Goal: Task Accomplishment & Management: Complete application form

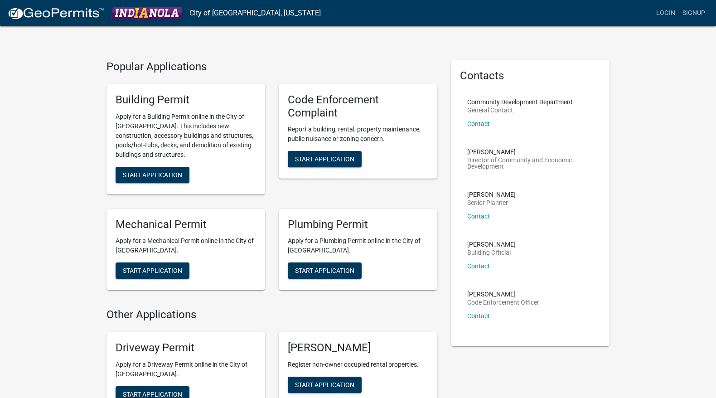
scroll to position [5, 0]
click at [669, 12] on link "Login" at bounding box center [665, 13] width 26 height 17
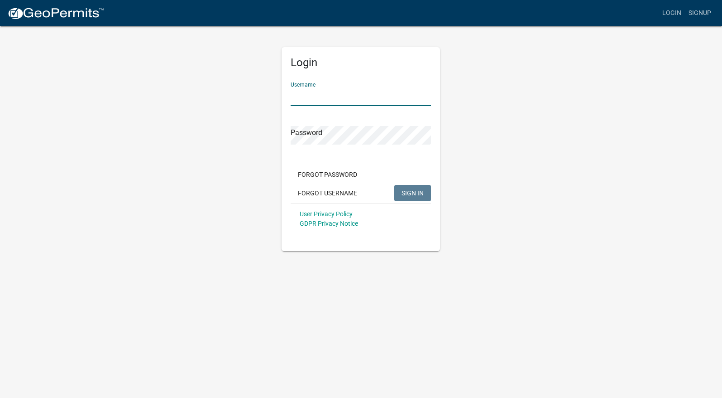
type input "Tcgiowa"
click at [420, 193] on span "SIGN IN" at bounding box center [413, 192] width 22 height 7
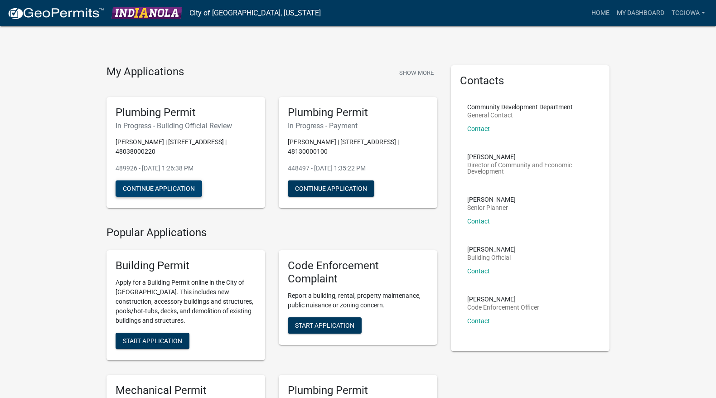
click at [156, 180] on button "Continue Application" at bounding box center [159, 188] width 87 height 16
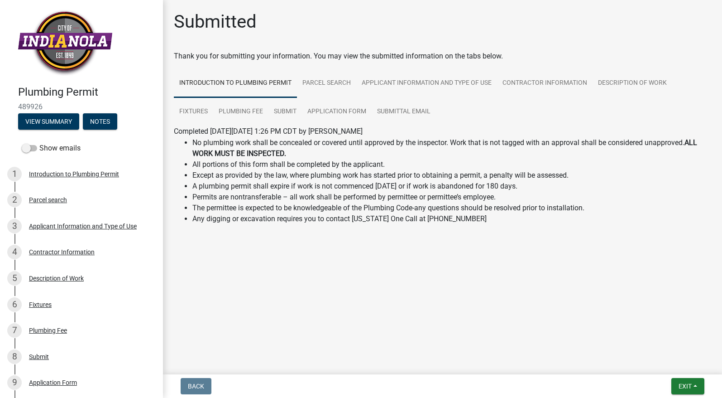
click at [698, 386] on button "Exit" at bounding box center [688, 386] width 33 height 16
click at [675, 365] on button "Save & Exit" at bounding box center [668, 362] width 72 height 22
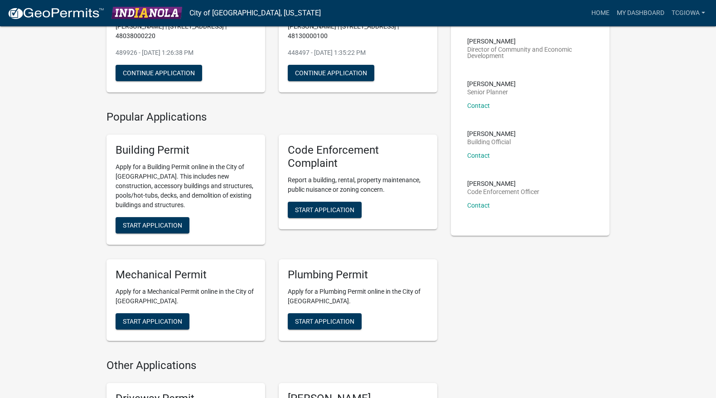
scroll to position [132, 0]
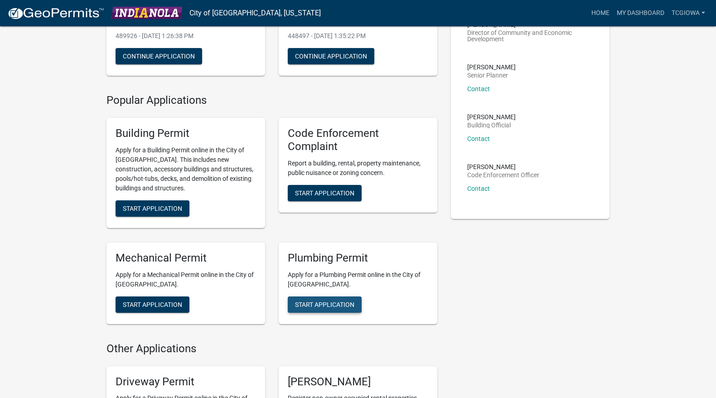
click at [320, 302] on span "Start Application" at bounding box center [324, 303] width 59 height 7
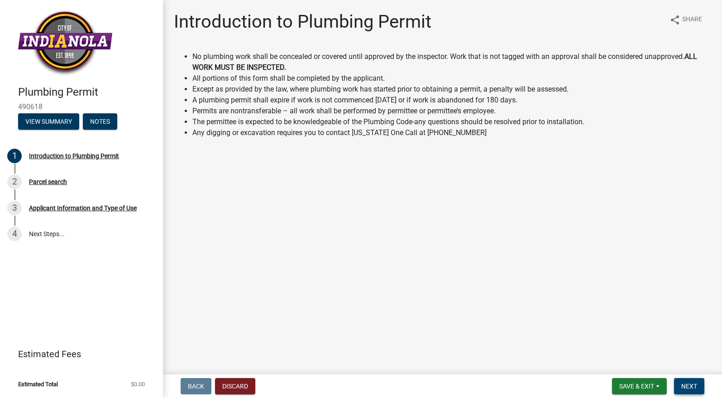
click at [698, 385] on button "Next" at bounding box center [689, 386] width 30 height 16
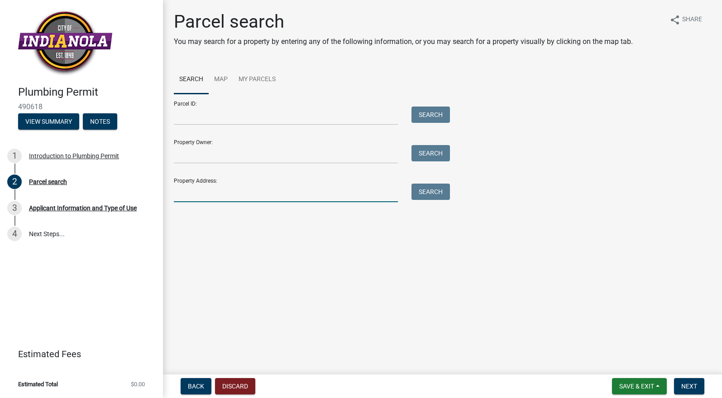
click at [278, 189] on input "Property Address:" at bounding box center [286, 192] width 224 height 19
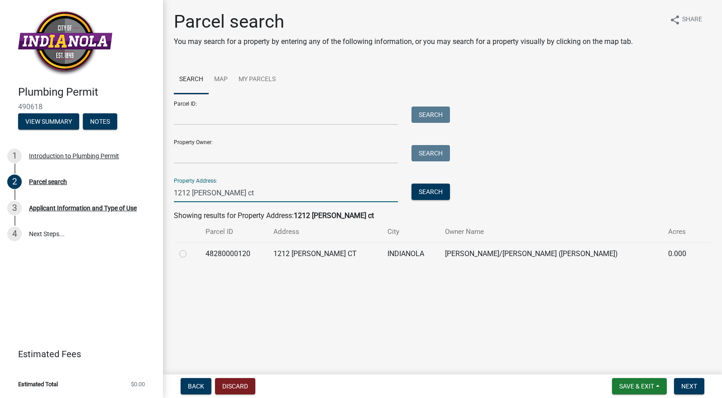
type input "1212 [PERSON_NAME] ct"
click at [217, 254] on td "48280000120" at bounding box center [233, 253] width 67 height 22
click at [186, 252] on div at bounding box center [186, 253] width 15 height 11
click at [190, 248] on label at bounding box center [190, 248] width 0 height 0
click at [190, 252] on input "radio" at bounding box center [193, 251] width 6 height 6
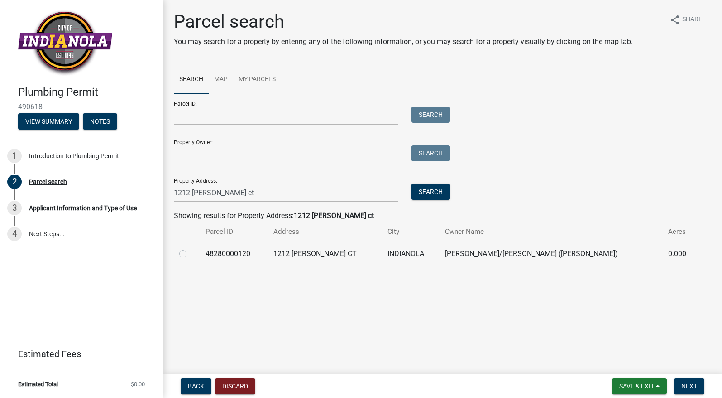
radio input "true"
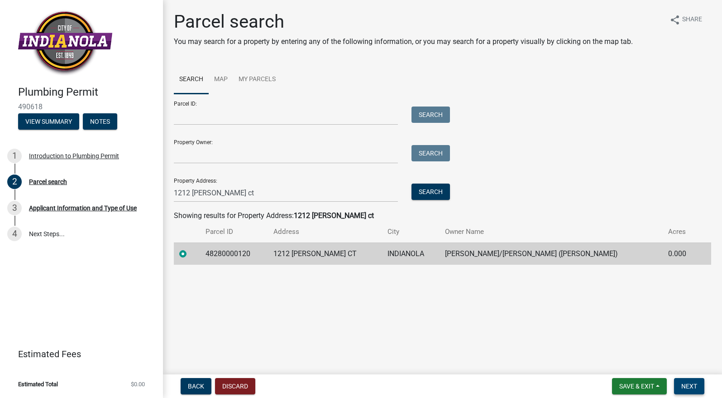
click at [692, 382] on span "Next" at bounding box center [690, 385] width 16 height 7
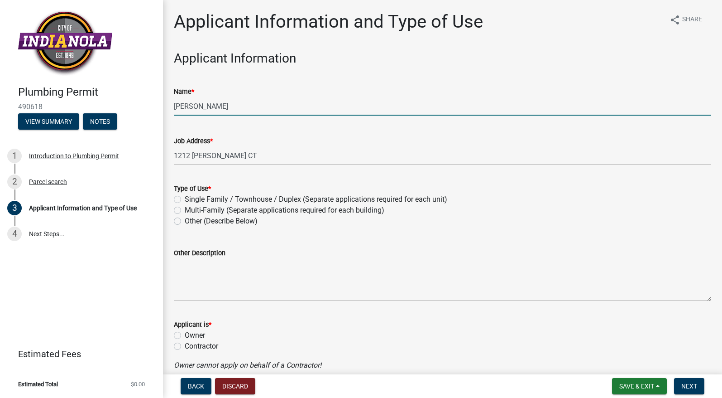
type input "[PERSON_NAME]"
click at [185, 201] on label "Single Family / Townhouse / Duplex (Separate applications required for each uni…" at bounding box center [316, 199] width 263 height 11
click at [185, 200] on input "Single Family / Townhouse / Duplex (Separate applications required for each uni…" at bounding box center [188, 197] width 6 height 6
radio input "true"
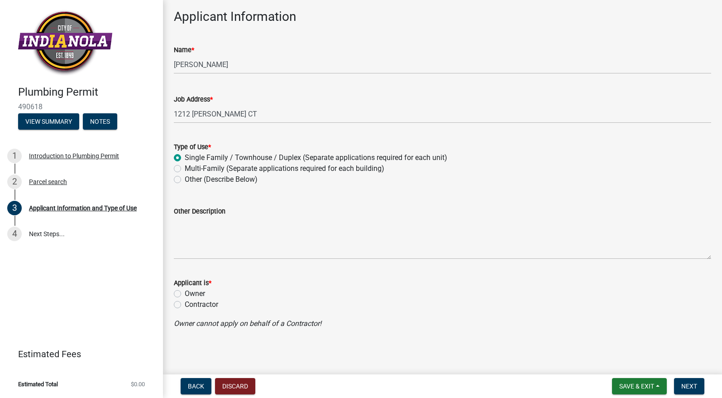
scroll to position [41, 0]
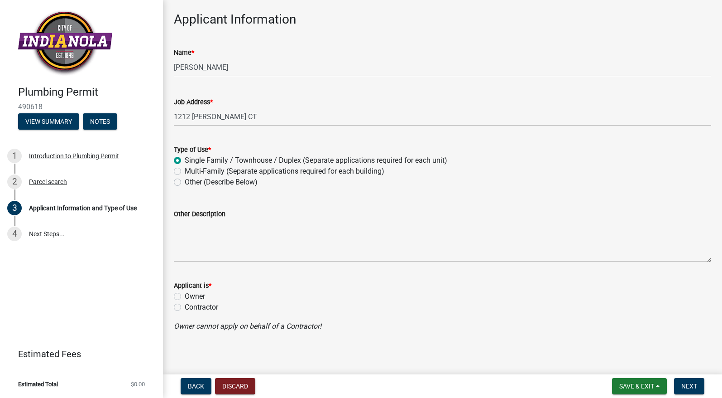
click at [185, 306] on label "Contractor" at bounding box center [202, 307] width 34 height 11
click at [185, 306] on input "Contractor" at bounding box center [188, 305] width 6 height 6
radio input "true"
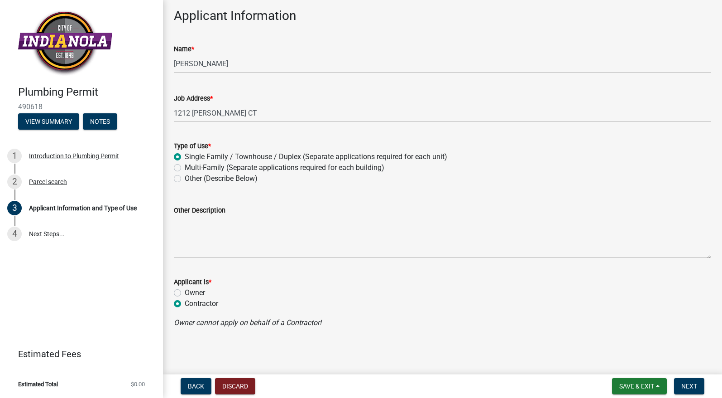
scroll to position [42, 0]
click at [689, 384] on span "Next" at bounding box center [690, 385] width 16 height 7
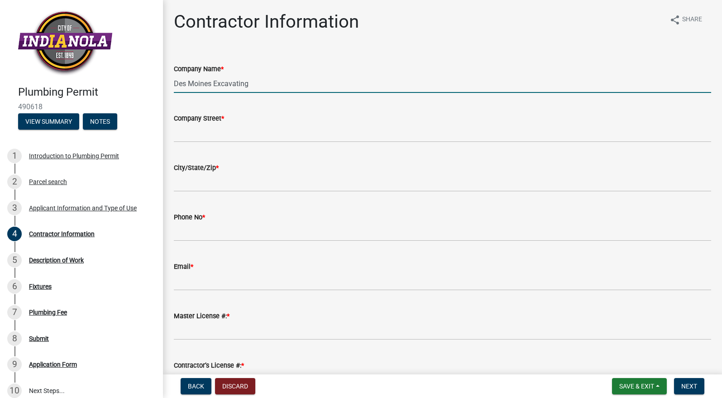
type input "Des Moines Excavating"
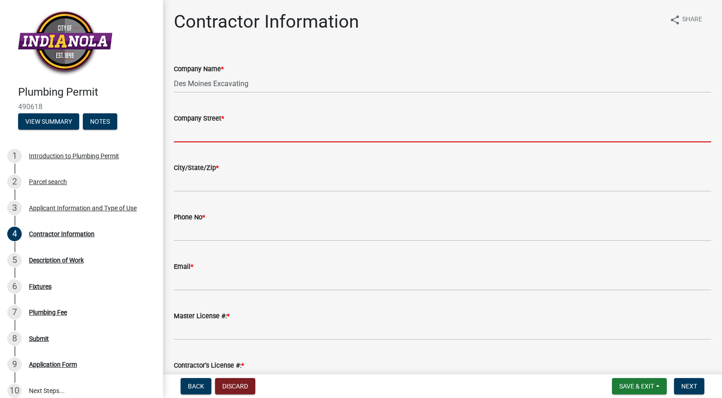
type input "2"
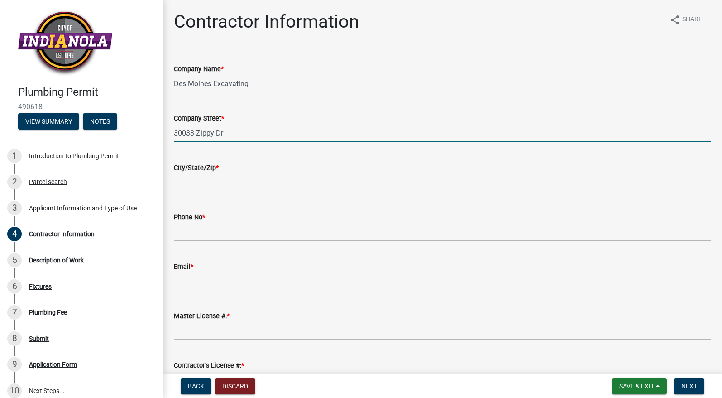
type input "30033 Zippy Dr"
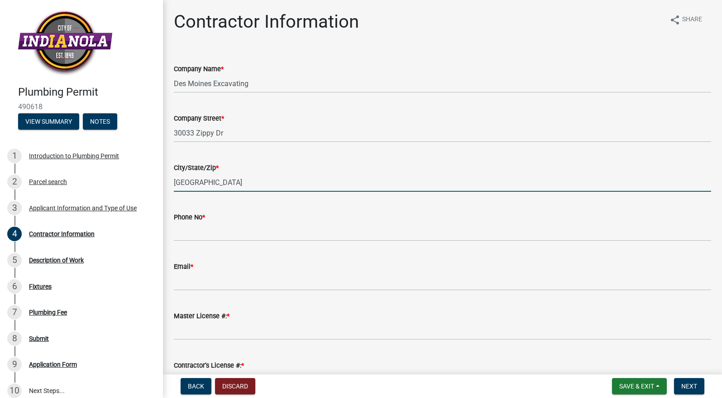
type input "[GEOGRAPHIC_DATA]"
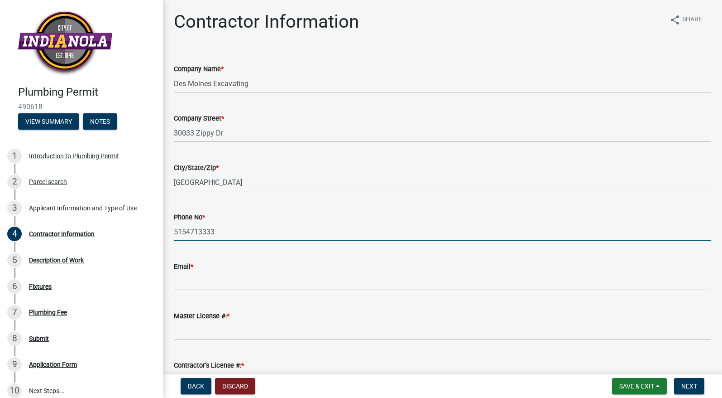
type input "5154713333"
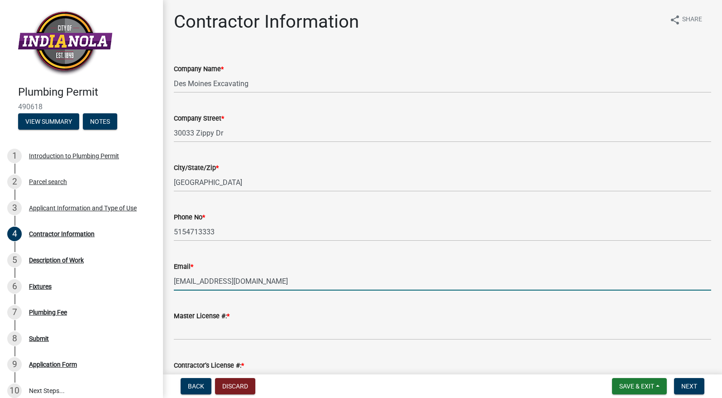
type input "[EMAIL_ADDRESS][DOMAIN_NAME]"
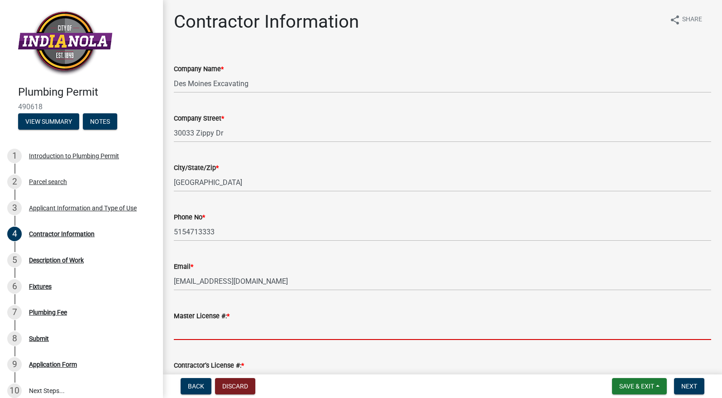
scroll to position [72, 0]
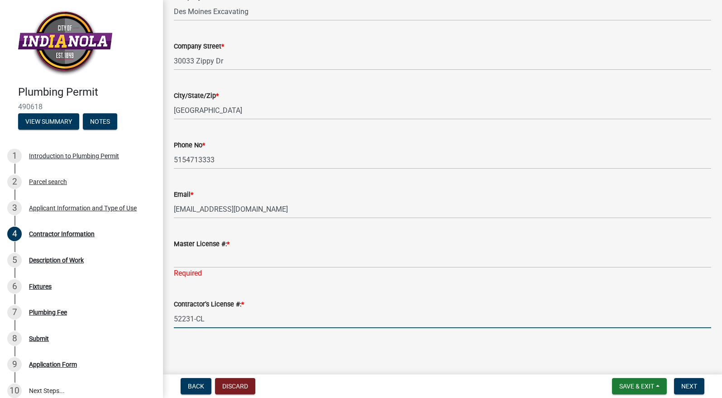
type input "52231-CL"
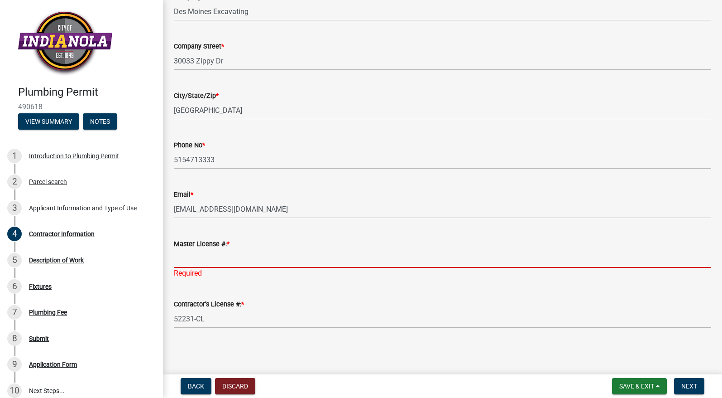
click at [186, 257] on input "Master License #: *" at bounding box center [443, 258] width 538 height 19
type input "52231-CL"
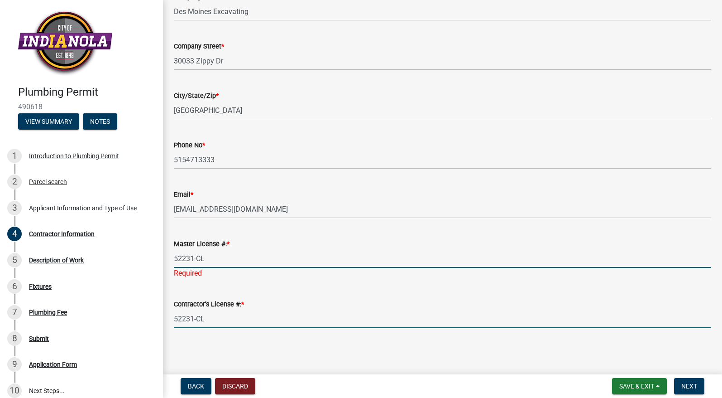
scroll to position [61, 0]
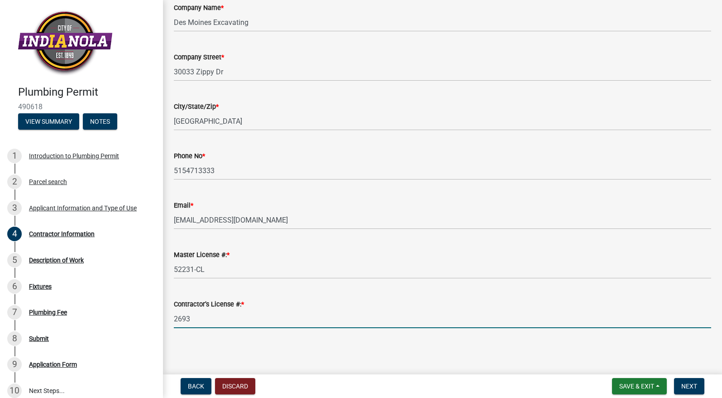
type input "2693"
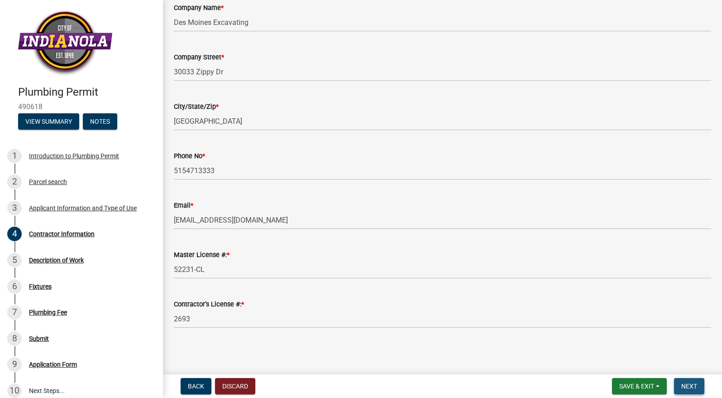
click at [695, 386] on span "Next" at bounding box center [690, 385] width 16 height 7
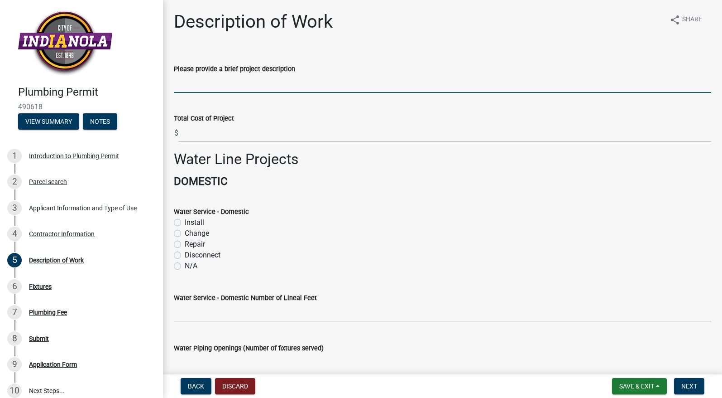
click at [196, 85] on input "Please provide a brief project description" at bounding box center [443, 83] width 538 height 19
type input "repair water service line -curb stop"
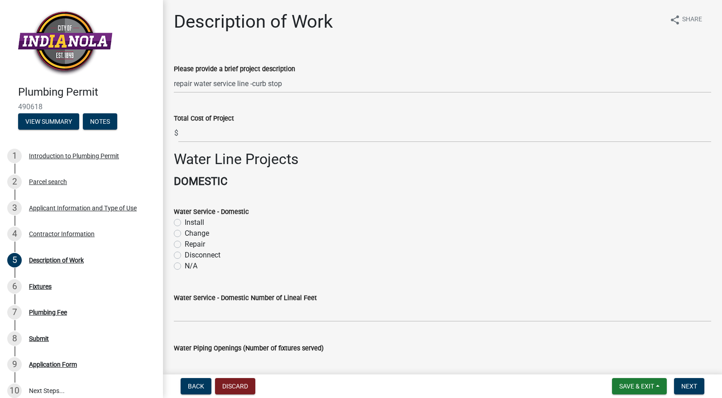
click at [185, 241] on label "Repair" at bounding box center [195, 244] width 20 height 11
click at [185, 241] on input "Repair" at bounding box center [188, 242] width 6 height 6
radio input "true"
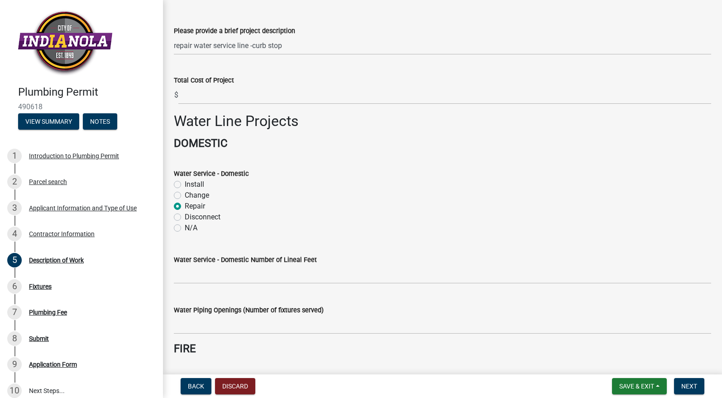
scroll to position [40, 0]
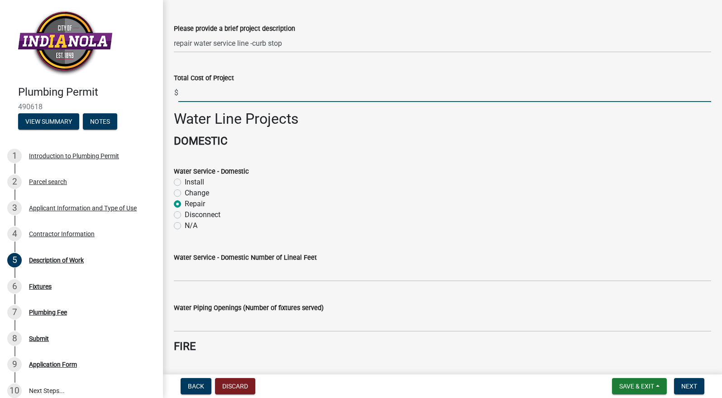
click at [212, 91] on input "text" at bounding box center [444, 92] width 533 height 19
type input "4"
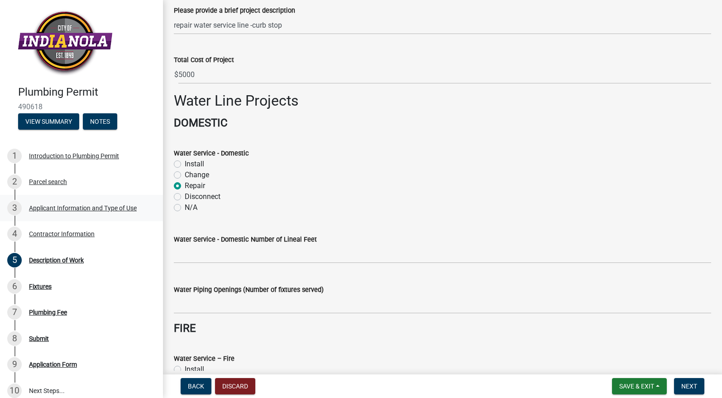
scroll to position [32, 0]
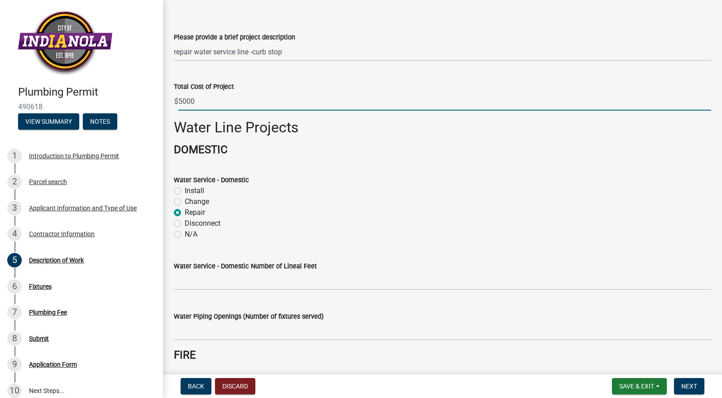
type input "5000"
click at [202, 285] on input "text" at bounding box center [443, 280] width 538 height 19
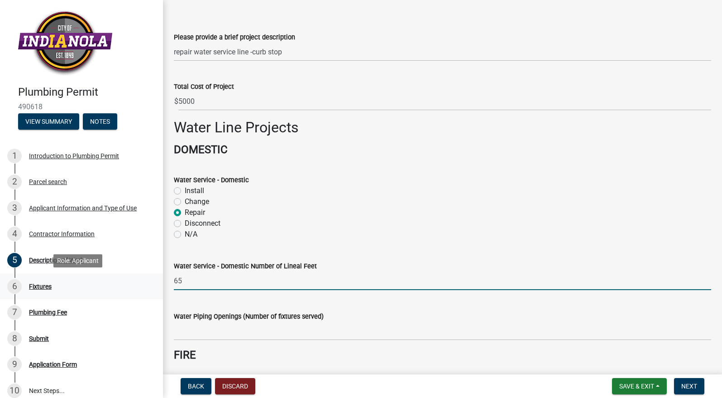
drag, startPoint x: 197, startPoint y: 281, endPoint x: 153, endPoint y: 280, distance: 43.9
click at [153, 280] on div "Plumbing Permit 490618 View Summary Notes 1 Introduction to Plumbing Permit 2 P…" at bounding box center [361, 199] width 722 height 398
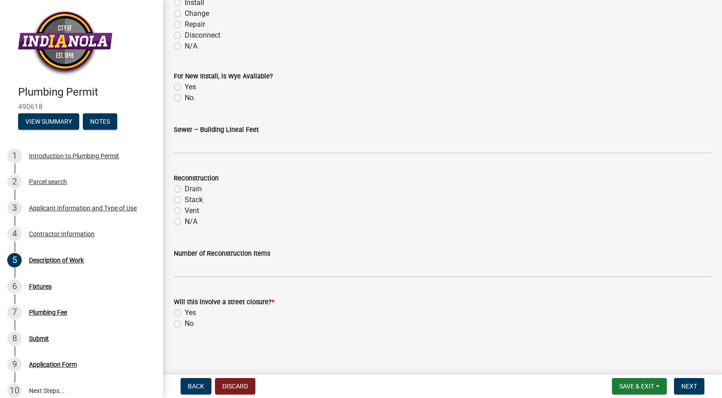
scroll to position [0, 0]
type input "20"
click at [181, 321] on div "No" at bounding box center [443, 323] width 538 height 11
click at [185, 313] on label "Yes" at bounding box center [190, 312] width 11 height 11
click at [185, 313] on input "Yes" at bounding box center [188, 310] width 6 height 6
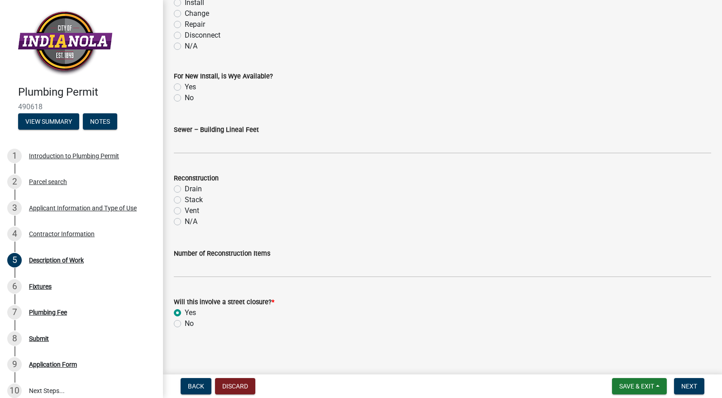
radio input "true"
click at [703, 383] on button "Next" at bounding box center [689, 386] width 30 height 16
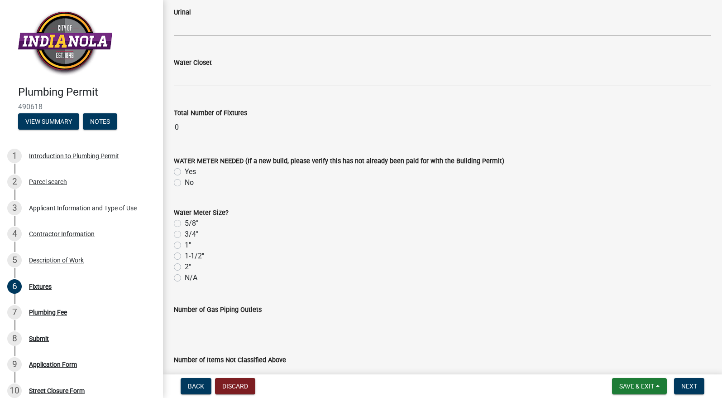
scroll to position [1386, 0]
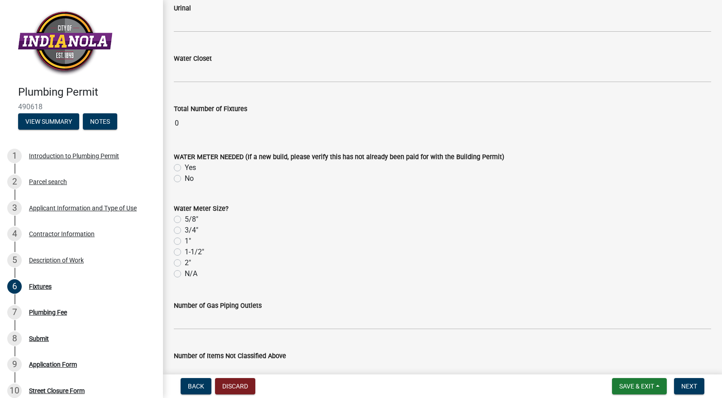
click at [185, 230] on label "3/4"" at bounding box center [192, 230] width 14 height 11
click at [185, 230] on input "3/4"" at bounding box center [188, 228] width 6 height 6
radio input "true"
click at [185, 230] on label "3/4"" at bounding box center [192, 230] width 14 height 11
click at [185, 230] on input "3/4"" at bounding box center [188, 228] width 6 height 6
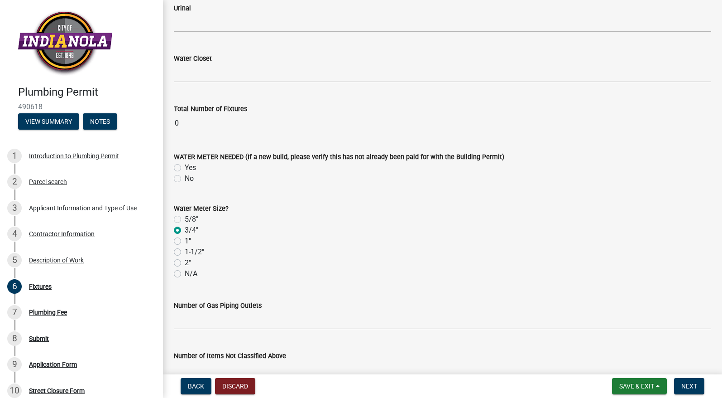
click at [185, 181] on label "No" at bounding box center [189, 178] width 9 height 11
click at [185, 179] on input "No" at bounding box center [188, 176] width 6 height 6
radio input "true"
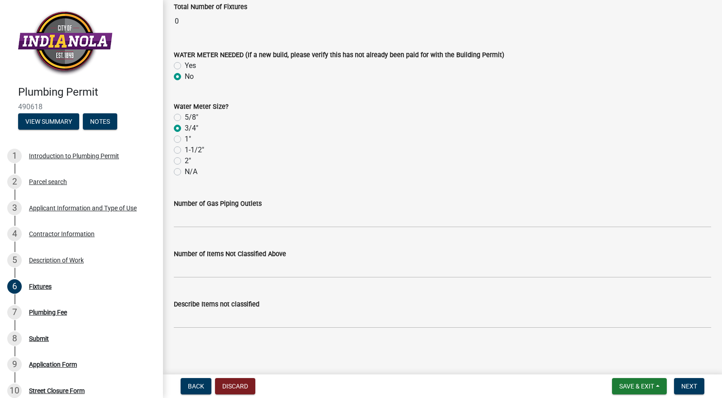
scroll to position [1488, 0]
click at [698, 384] on button "Next" at bounding box center [689, 386] width 30 height 16
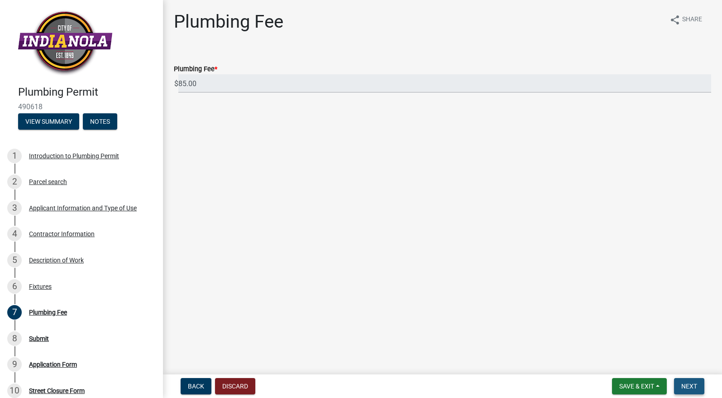
click at [695, 385] on span "Next" at bounding box center [690, 385] width 16 height 7
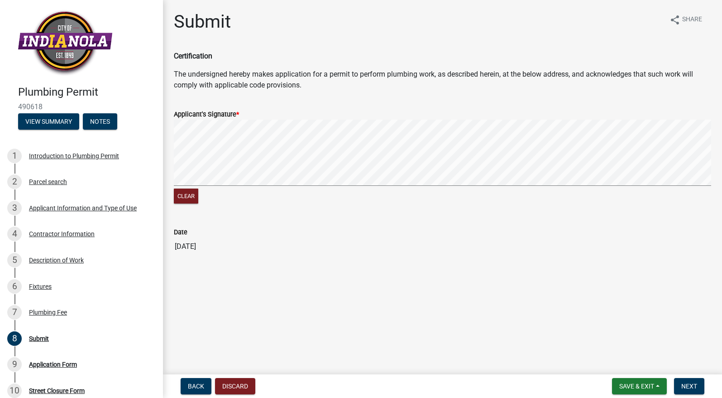
click at [189, 186] on signature-pad at bounding box center [443, 154] width 538 height 69
click at [691, 380] on button "Next" at bounding box center [689, 386] width 30 height 16
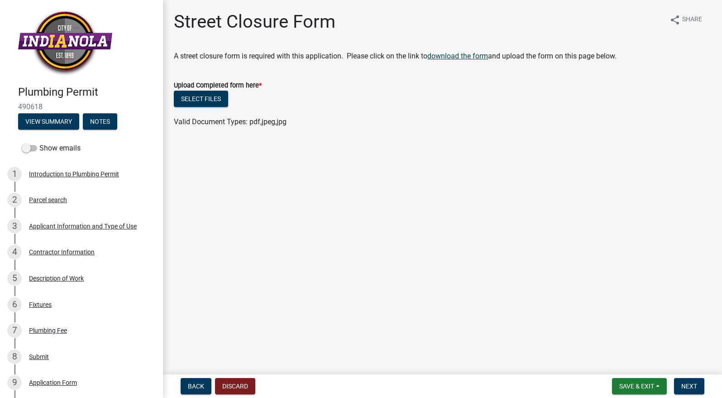
click at [461, 57] on link "download the form" at bounding box center [458, 56] width 61 height 9
click at [203, 98] on button "Select files" at bounding box center [201, 99] width 54 height 16
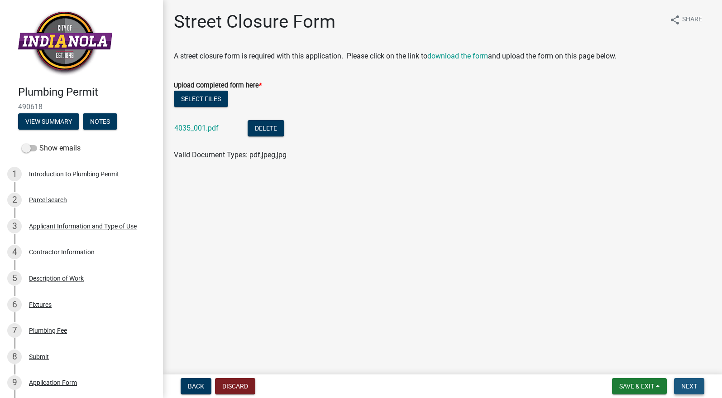
click at [688, 385] on span "Next" at bounding box center [690, 385] width 16 height 7
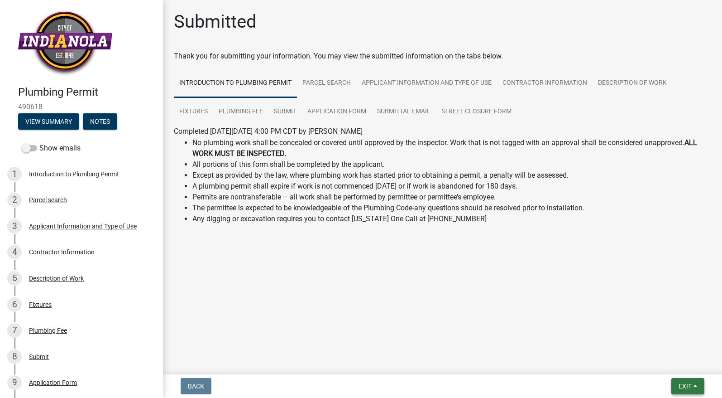
click at [685, 384] on span "Exit" at bounding box center [685, 385] width 13 height 7
click at [673, 366] on button "Save & Exit" at bounding box center [668, 362] width 72 height 22
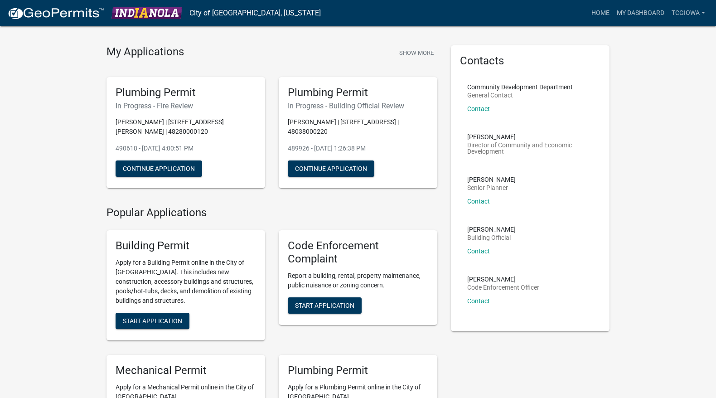
scroll to position [19, 0]
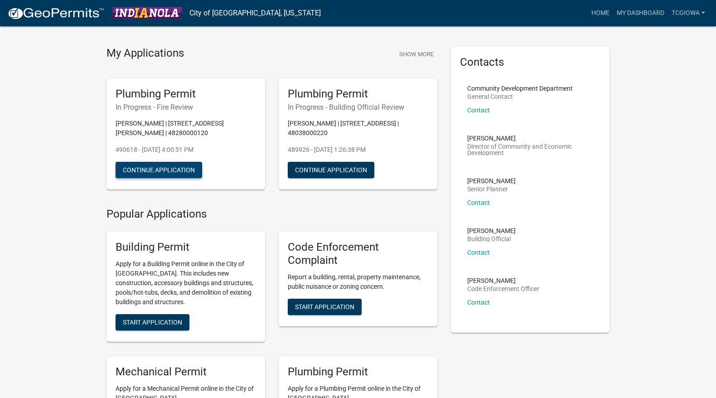
click at [158, 168] on button "Continue Application" at bounding box center [159, 170] width 87 height 16
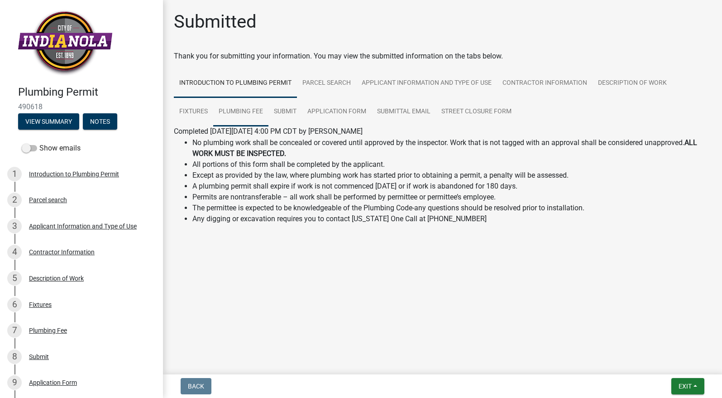
click at [213, 113] on link "Plumbing Fee" at bounding box center [240, 111] width 55 height 29
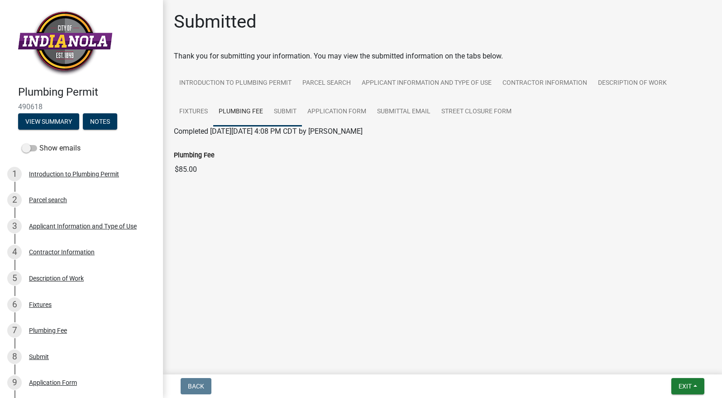
click at [269, 114] on link "Submit" at bounding box center [286, 111] width 34 height 29
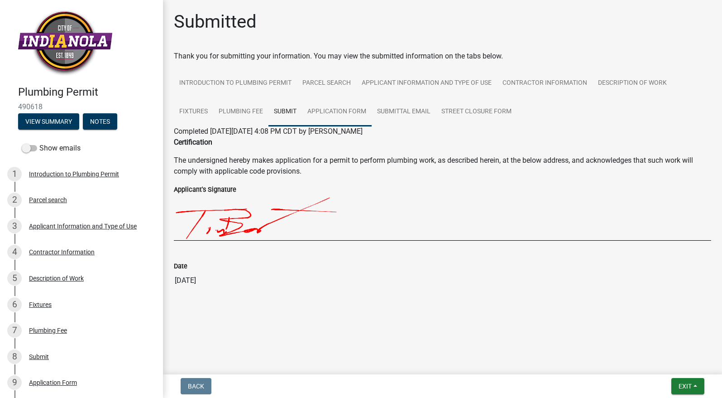
click at [302, 114] on link "Application Form" at bounding box center [337, 111] width 70 height 29
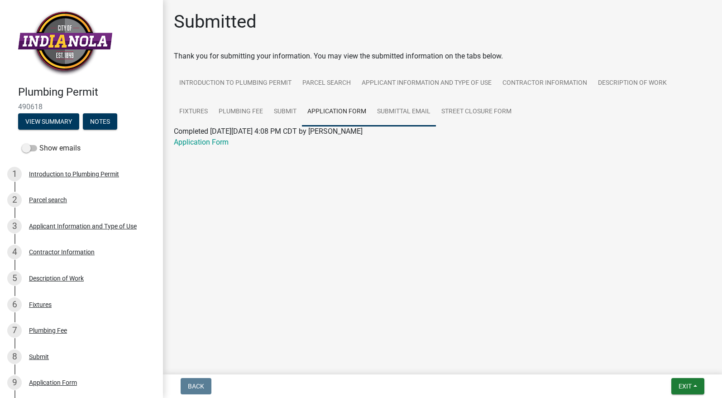
click at [372, 111] on link "Submittal Email" at bounding box center [404, 111] width 64 height 29
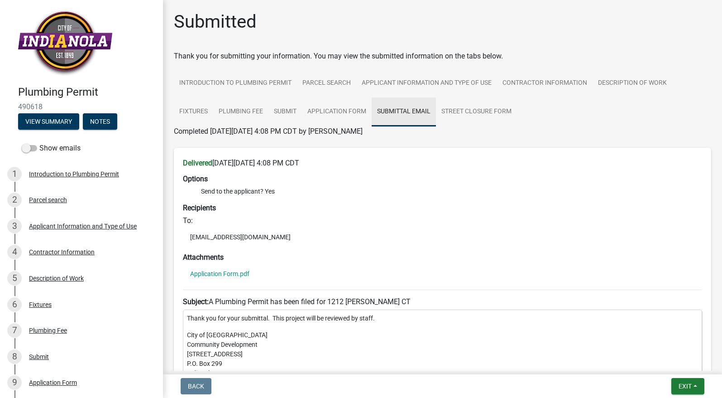
click at [410, 112] on link "Submittal Email" at bounding box center [404, 111] width 64 height 29
click at [479, 110] on link "Street Closure Form" at bounding box center [476, 111] width 81 height 29
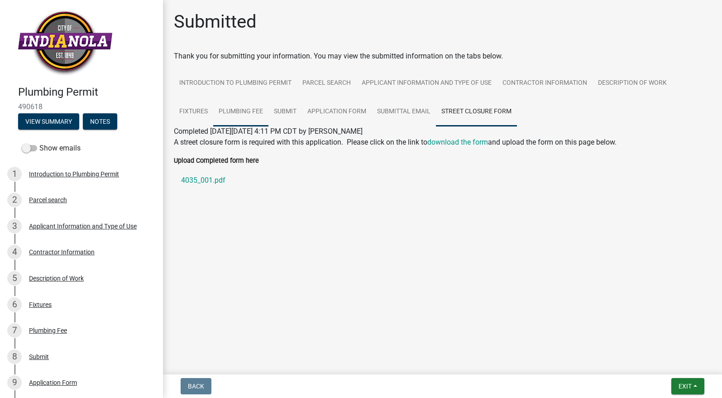
click at [213, 112] on link "Plumbing Fee" at bounding box center [240, 111] width 55 height 29
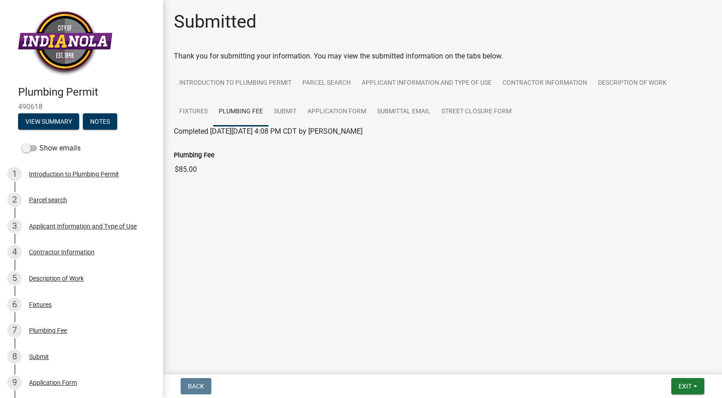
click at [190, 170] on input "$85.00" at bounding box center [443, 169] width 538 height 18
click at [696, 385] on button "Exit" at bounding box center [688, 386] width 33 height 16
click at [674, 345] on button "Save" at bounding box center [668, 341] width 72 height 22
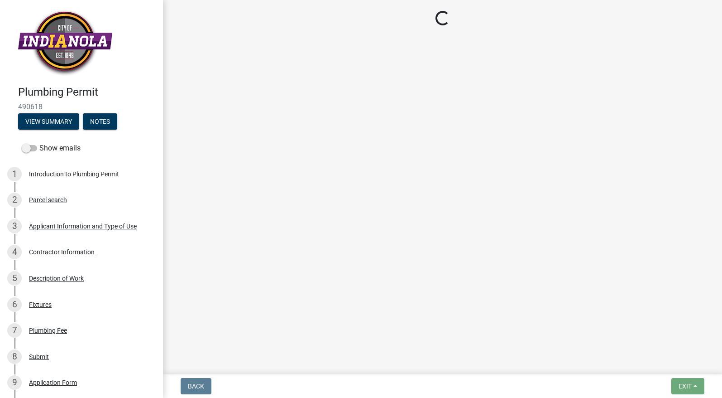
scroll to position [0, 0]
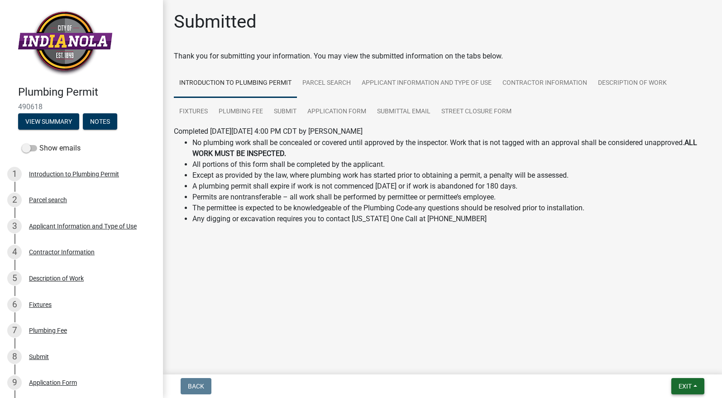
click at [693, 384] on button "Exit" at bounding box center [688, 386] width 33 height 16
click at [681, 364] on button "Save & Exit" at bounding box center [668, 362] width 72 height 22
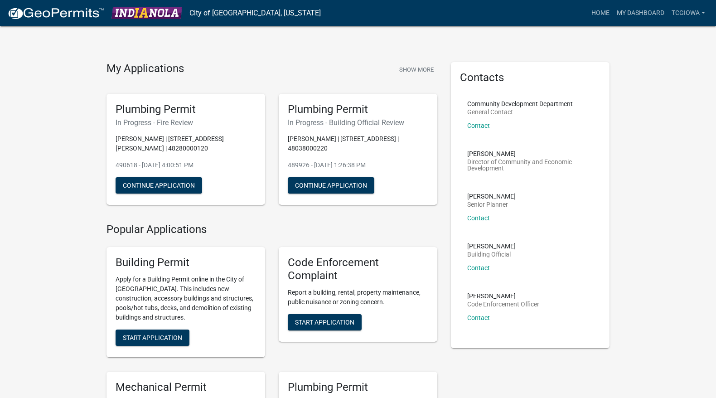
scroll to position [5, 0]
